Goal: Information Seeking & Learning: Check status

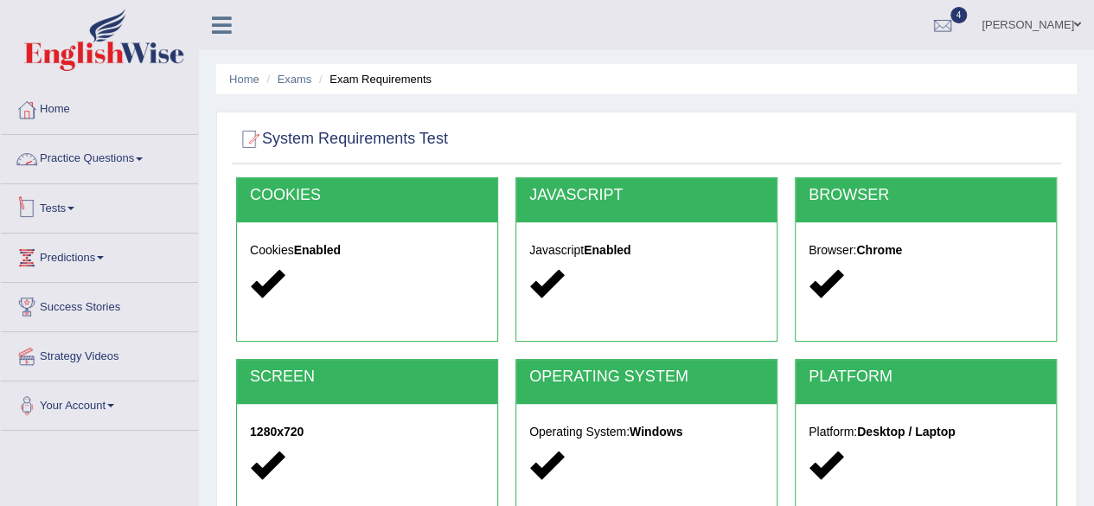
click at [54, 211] on link "Tests" at bounding box center [99, 205] width 197 height 43
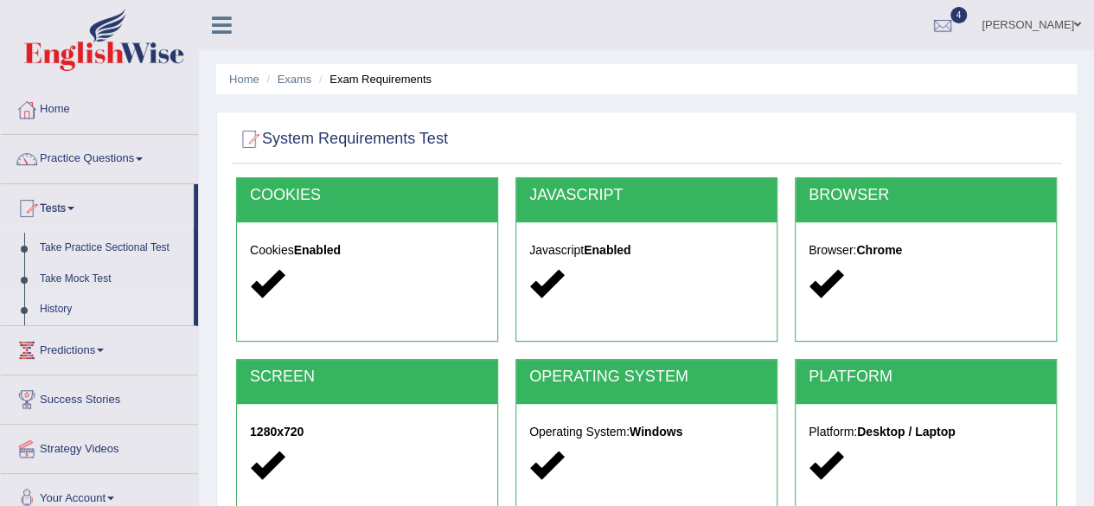
click at [59, 300] on link "History" at bounding box center [113, 309] width 162 height 31
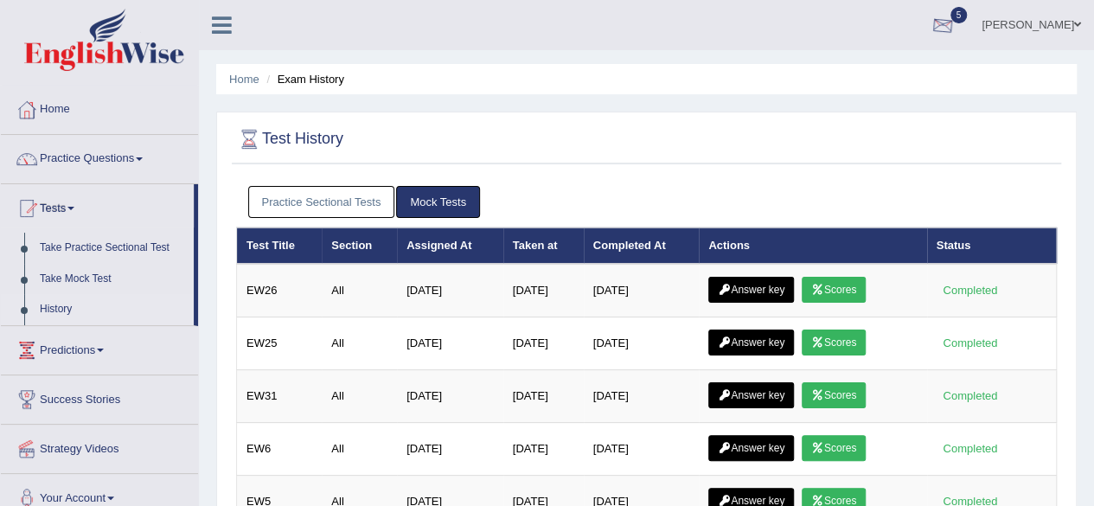
click at [956, 30] on div at bounding box center [943, 26] width 26 height 26
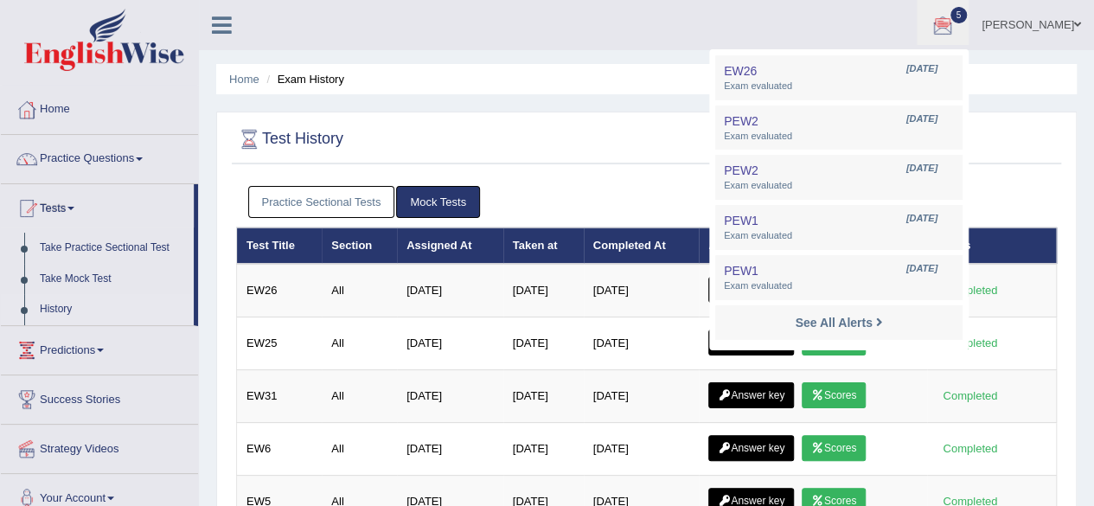
click at [683, 93] on ul "Home Exam History" at bounding box center [646, 79] width 860 height 30
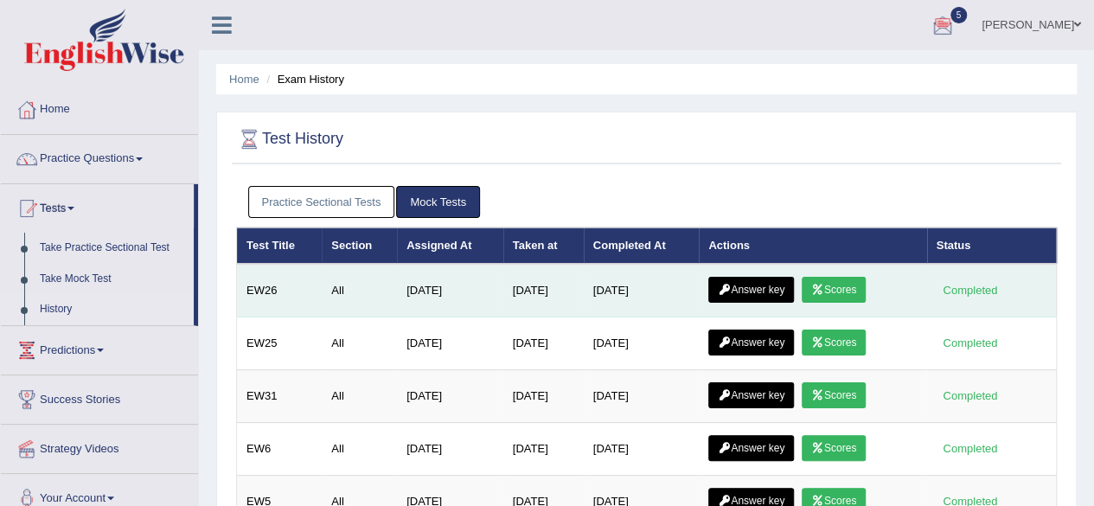
click at [832, 286] on link "Scores" at bounding box center [834, 290] width 64 height 26
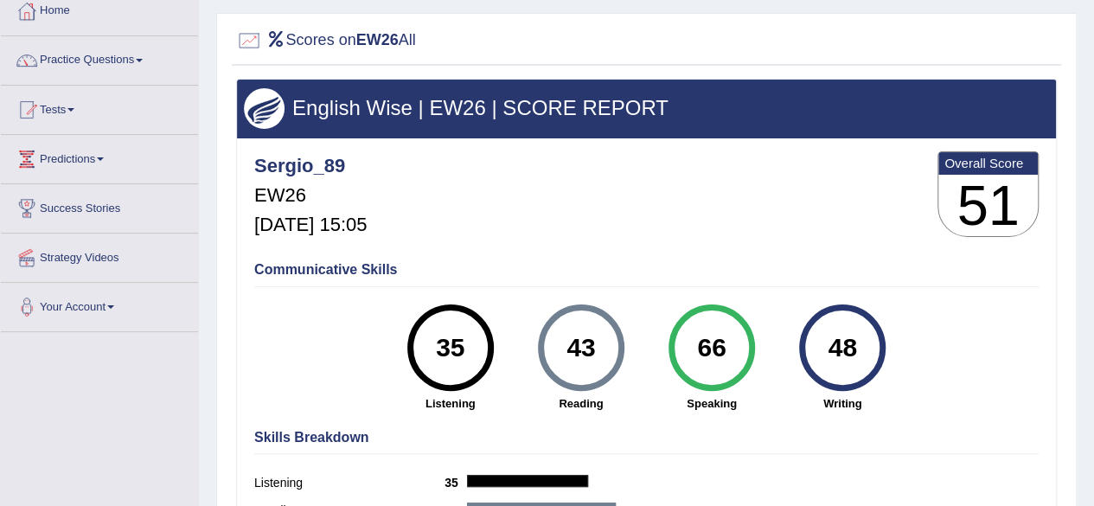
scroll to position [107, 0]
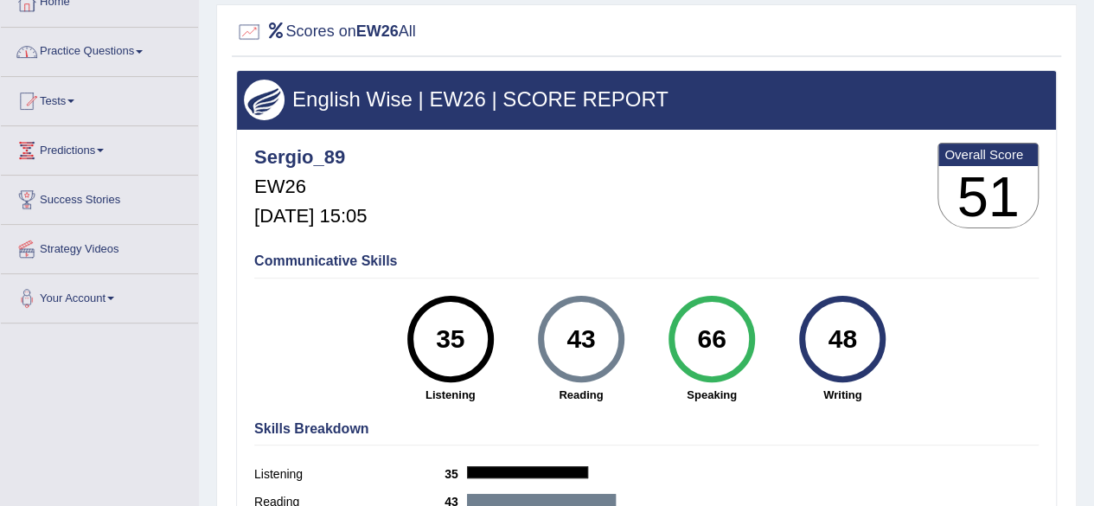
click at [140, 67] on link "Practice Questions" at bounding box center [99, 49] width 197 height 43
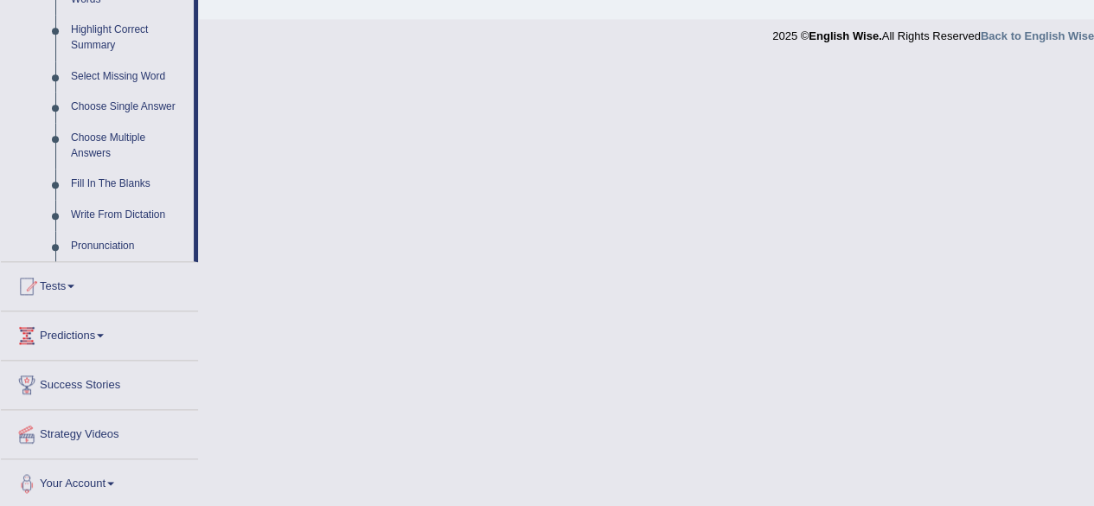
click at [57, 284] on link "Tests" at bounding box center [99, 283] width 197 height 43
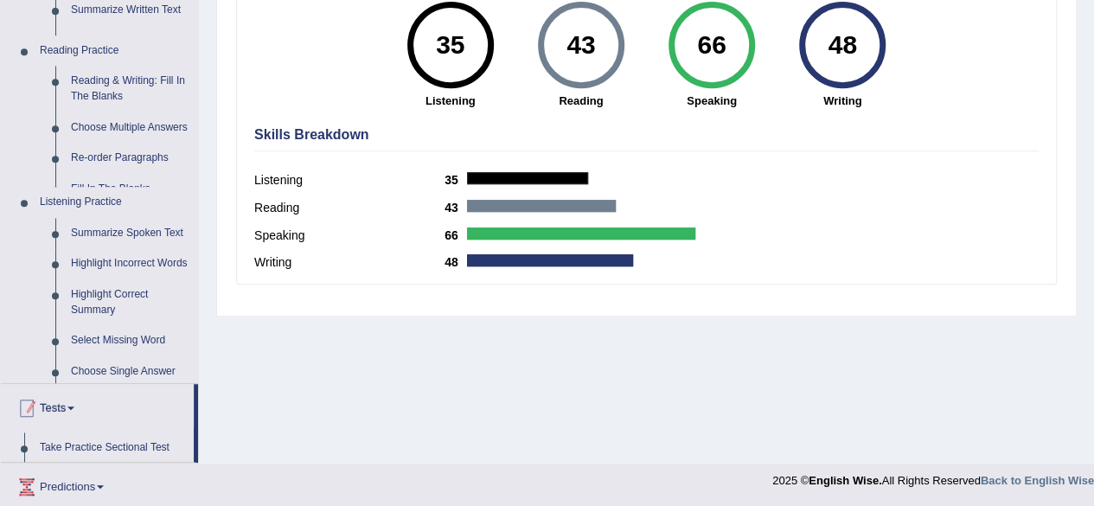
scroll to position [206, 0]
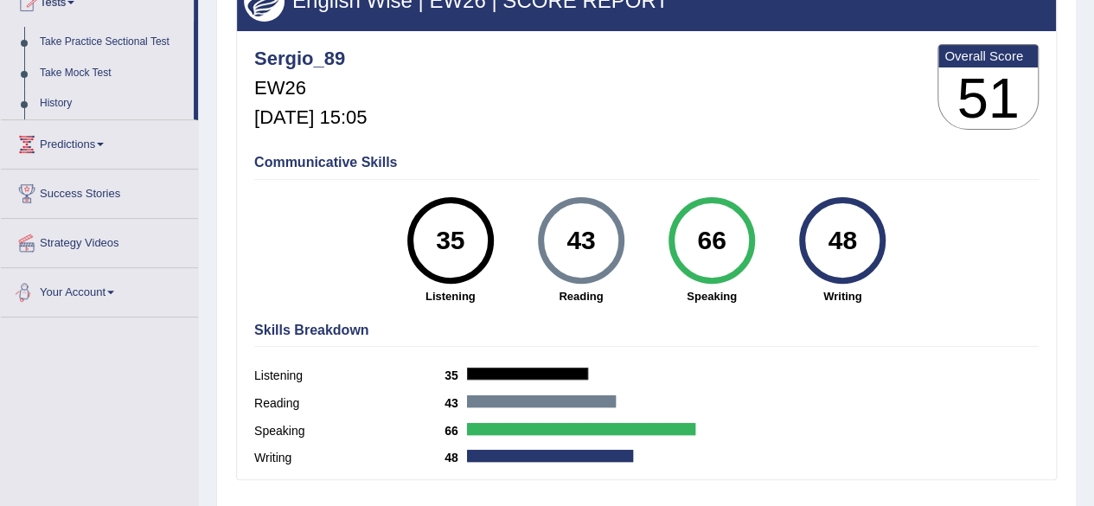
click at [49, 169] on link "Success Stories" at bounding box center [99, 190] width 197 height 43
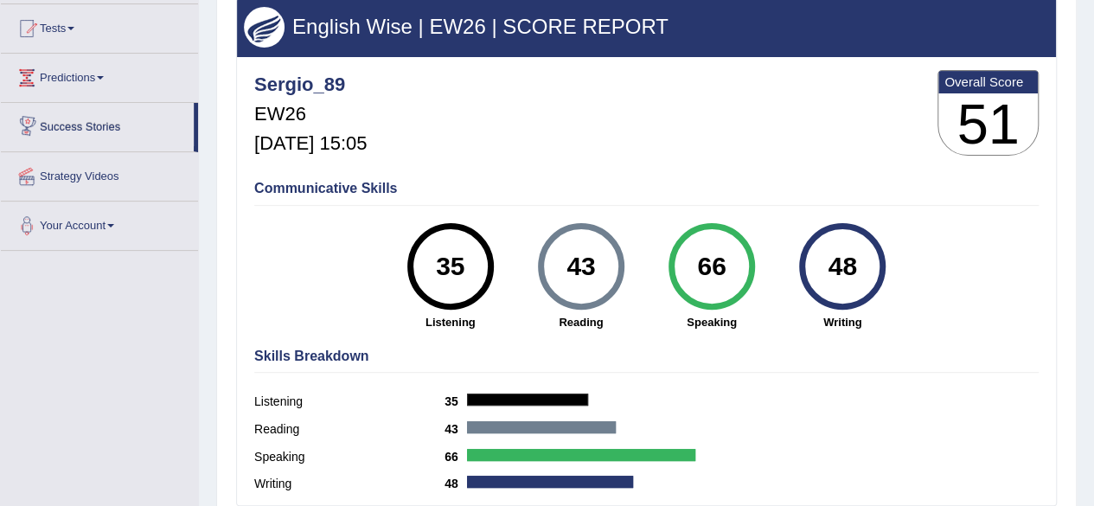
scroll to position [116, 0]
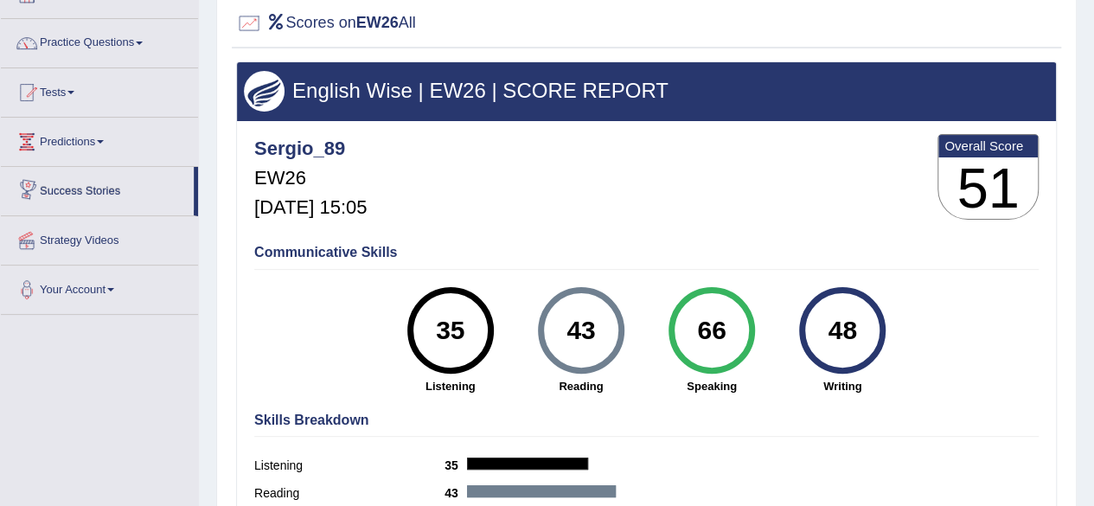
click at [74, 144] on link "Predictions" at bounding box center [99, 139] width 197 height 43
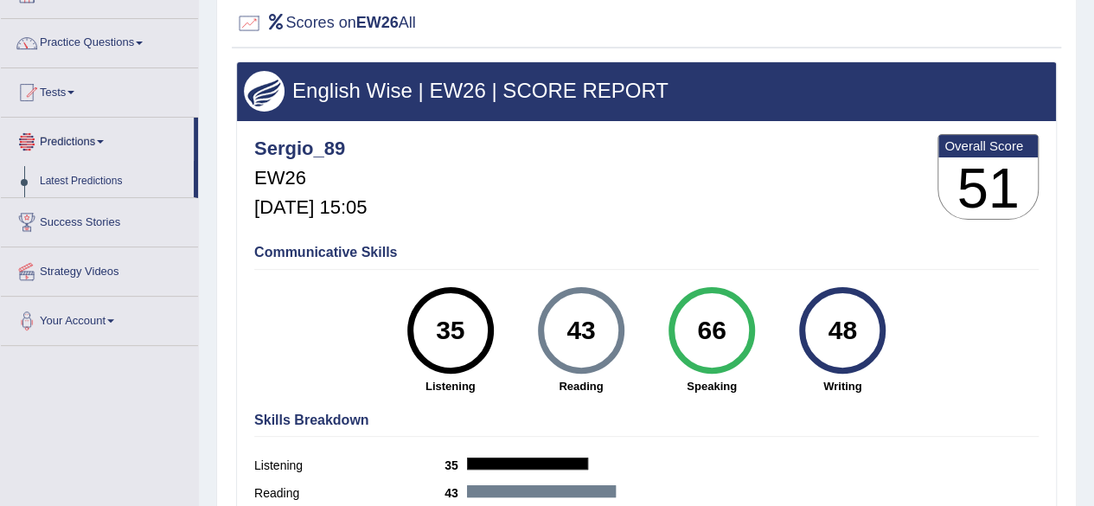
click at [36, 96] on div at bounding box center [27, 93] width 26 height 26
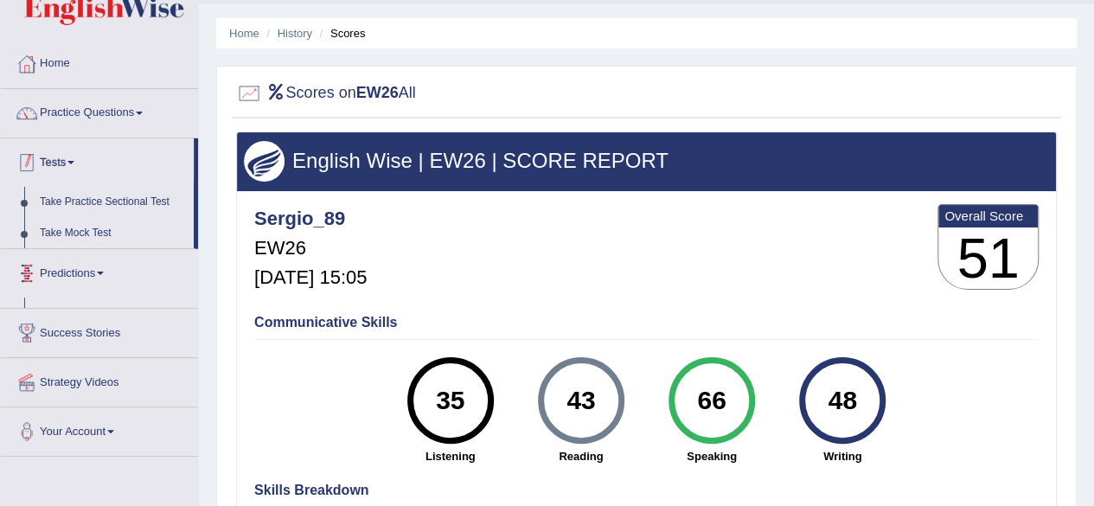
scroll to position [0, 0]
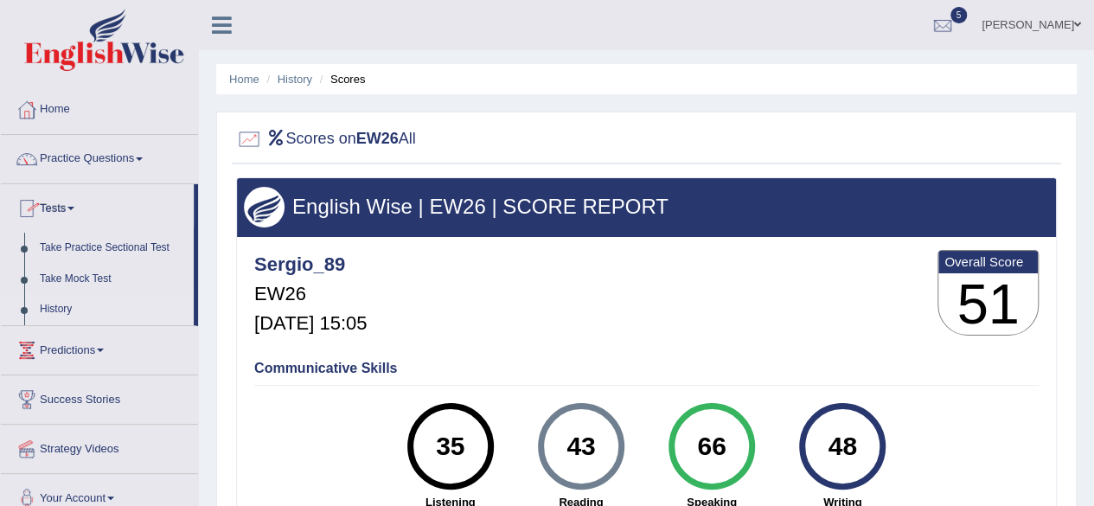
click at [50, 304] on link "History" at bounding box center [113, 309] width 162 height 31
click at [51, 310] on link "History" at bounding box center [113, 309] width 162 height 31
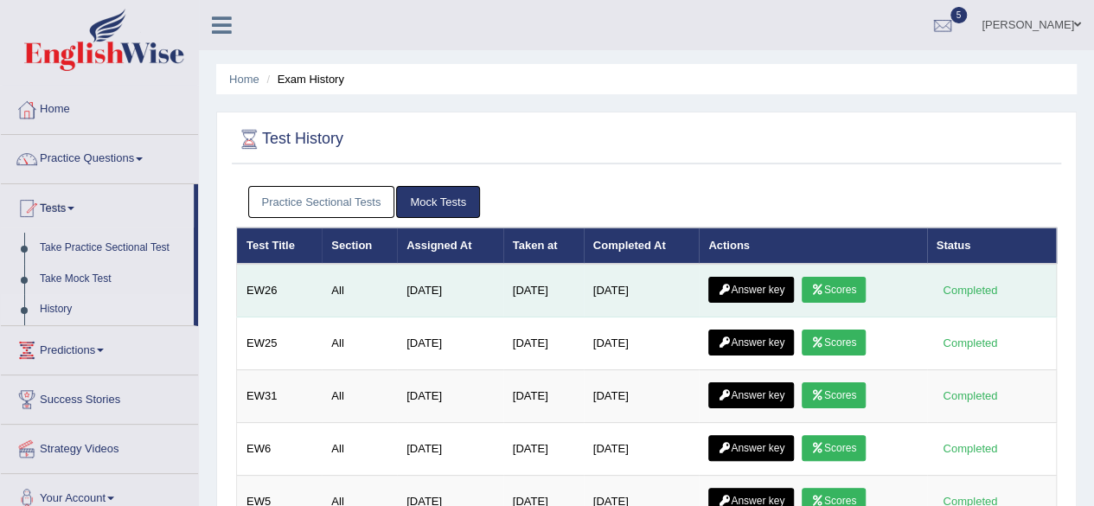
click at [754, 291] on link "Answer key" at bounding box center [751, 290] width 86 height 26
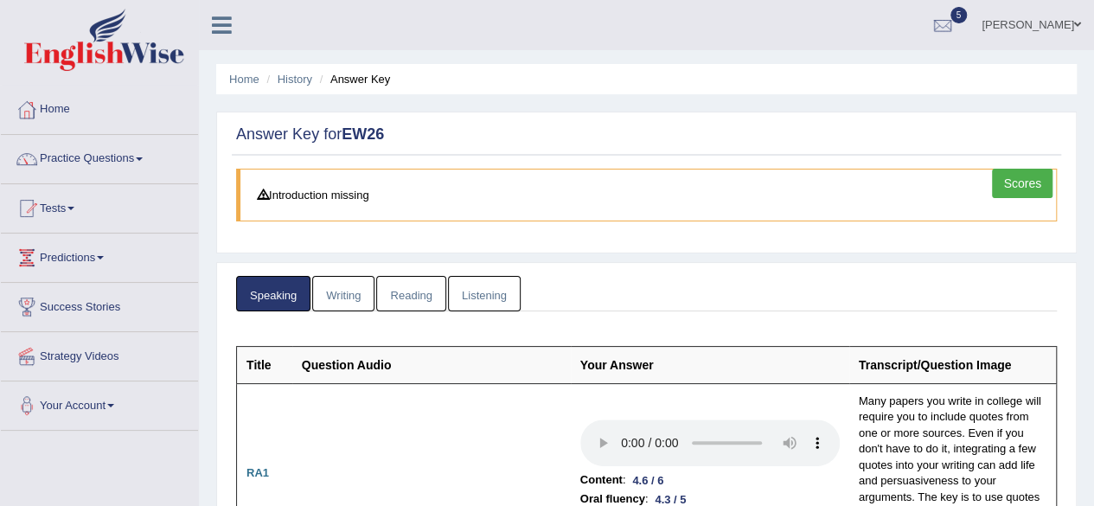
drag, startPoint x: 1102, startPoint y: 38, endPoint x: 986, endPoint y: 25, distance: 116.6
click at [986, 25] on html "Toggle navigation Home Practice Questions Speaking Practice Read Aloud Repeat S…" at bounding box center [547, 253] width 1094 height 506
click at [339, 291] on link "Writing" at bounding box center [343, 293] width 62 height 35
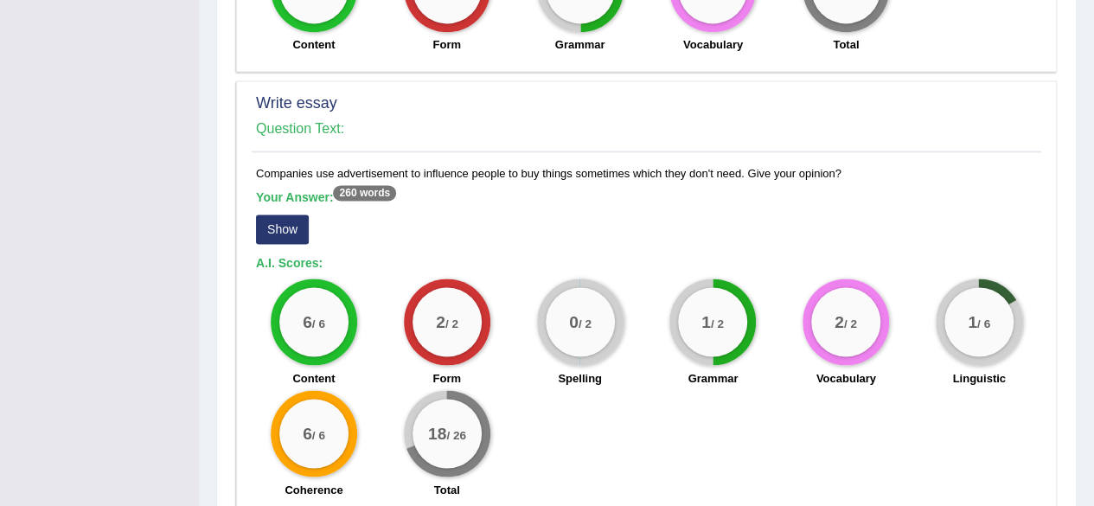
scroll to position [1311, 0]
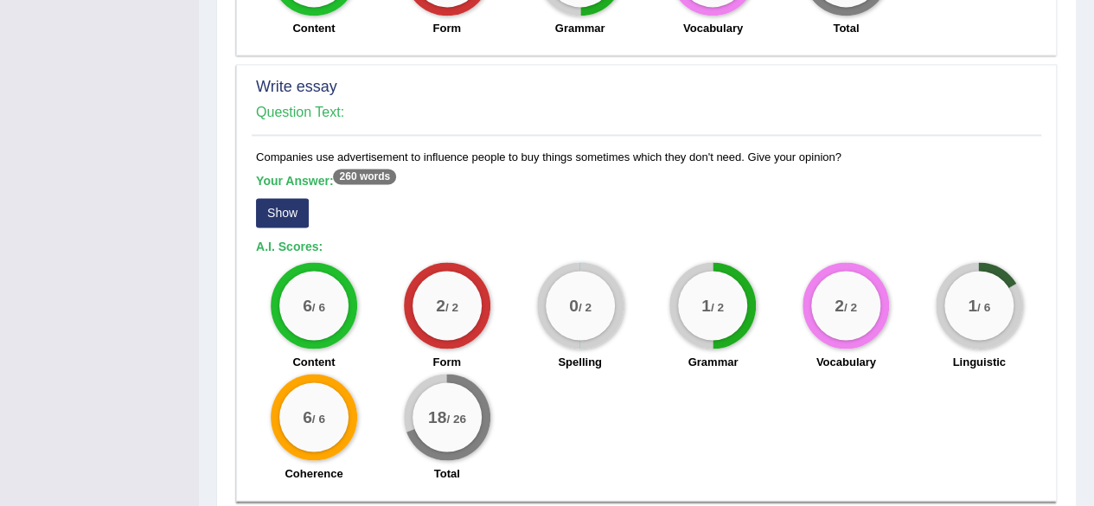
click at [274, 219] on button "Show" at bounding box center [282, 212] width 53 height 29
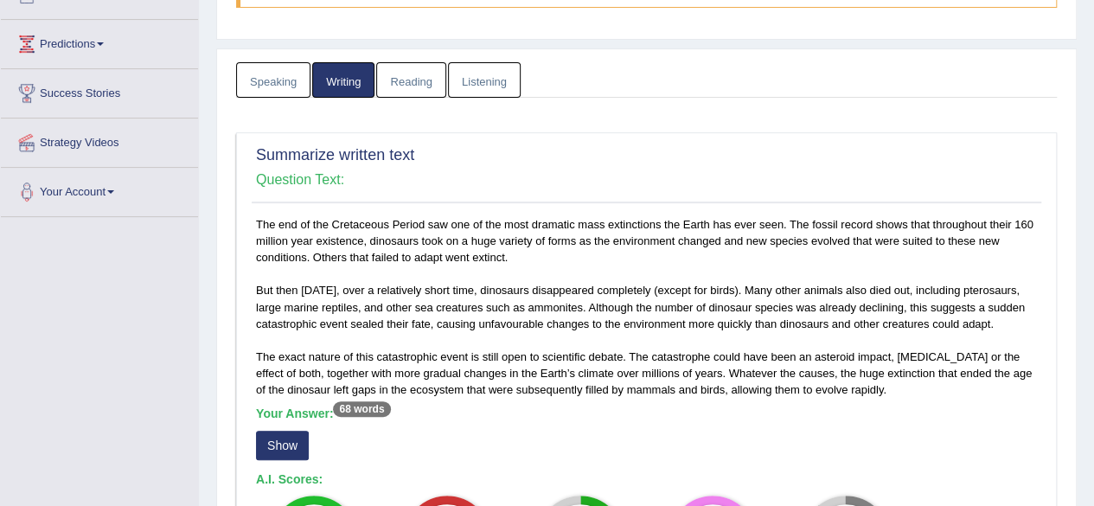
scroll to position [0, 0]
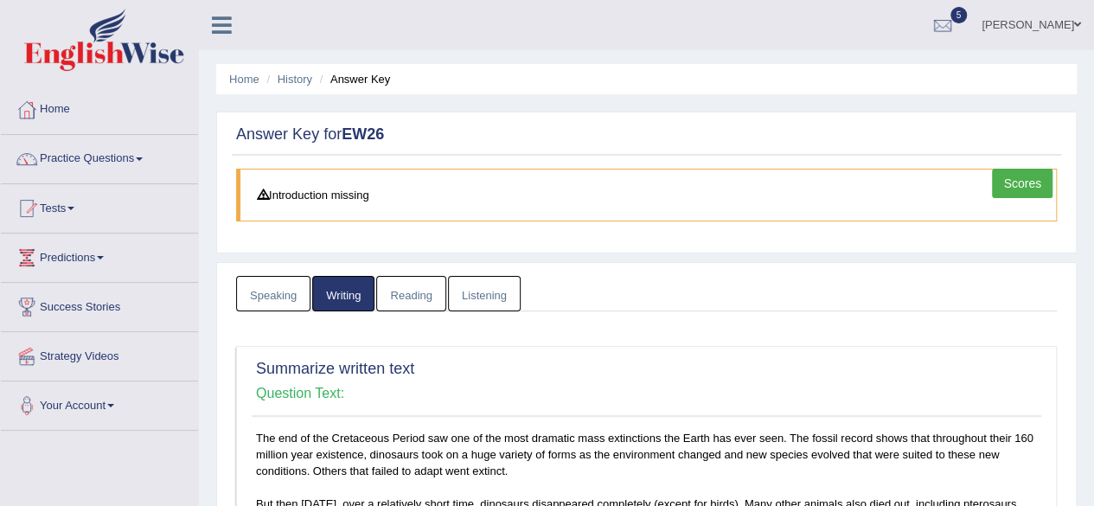
click at [415, 291] on link "Reading" at bounding box center [410, 293] width 69 height 35
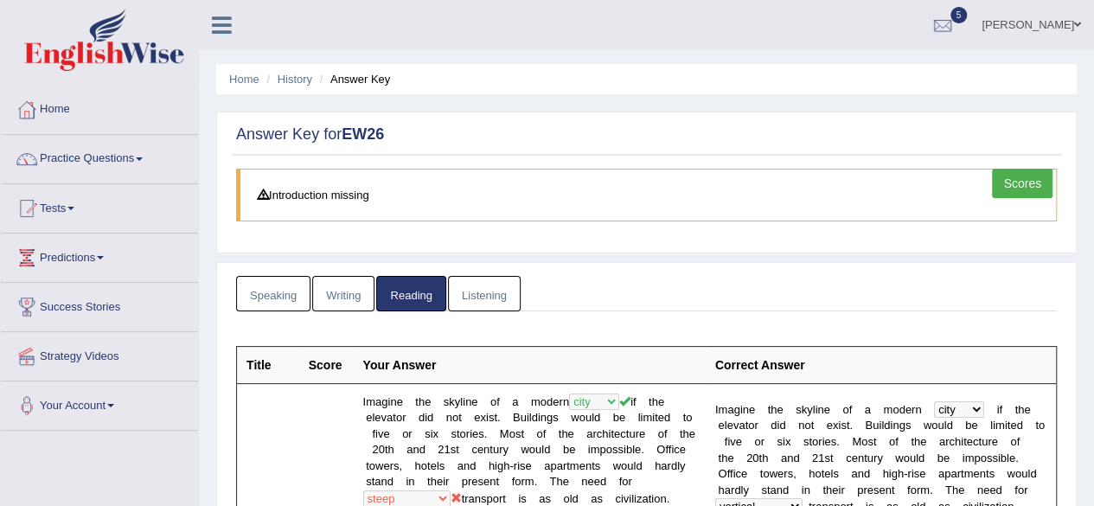
click at [477, 299] on link "Listening" at bounding box center [484, 293] width 73 height 35
